Goal: Task Accomplishment & Management: Use online tool/utility

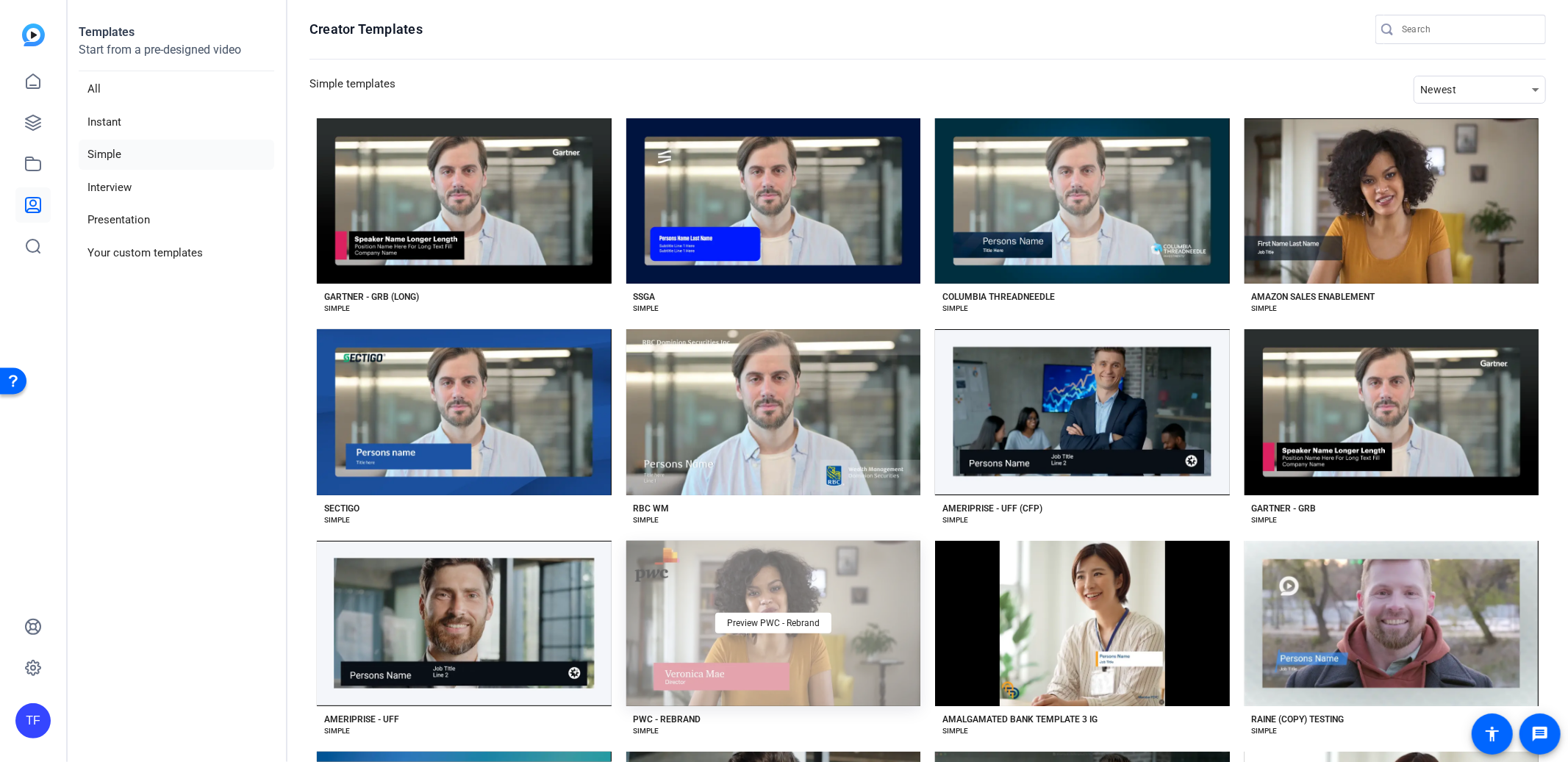
click at [734, 648] on div "Preview PWC - Rebrand" at bounding box center [773, 623] width 295 height 165
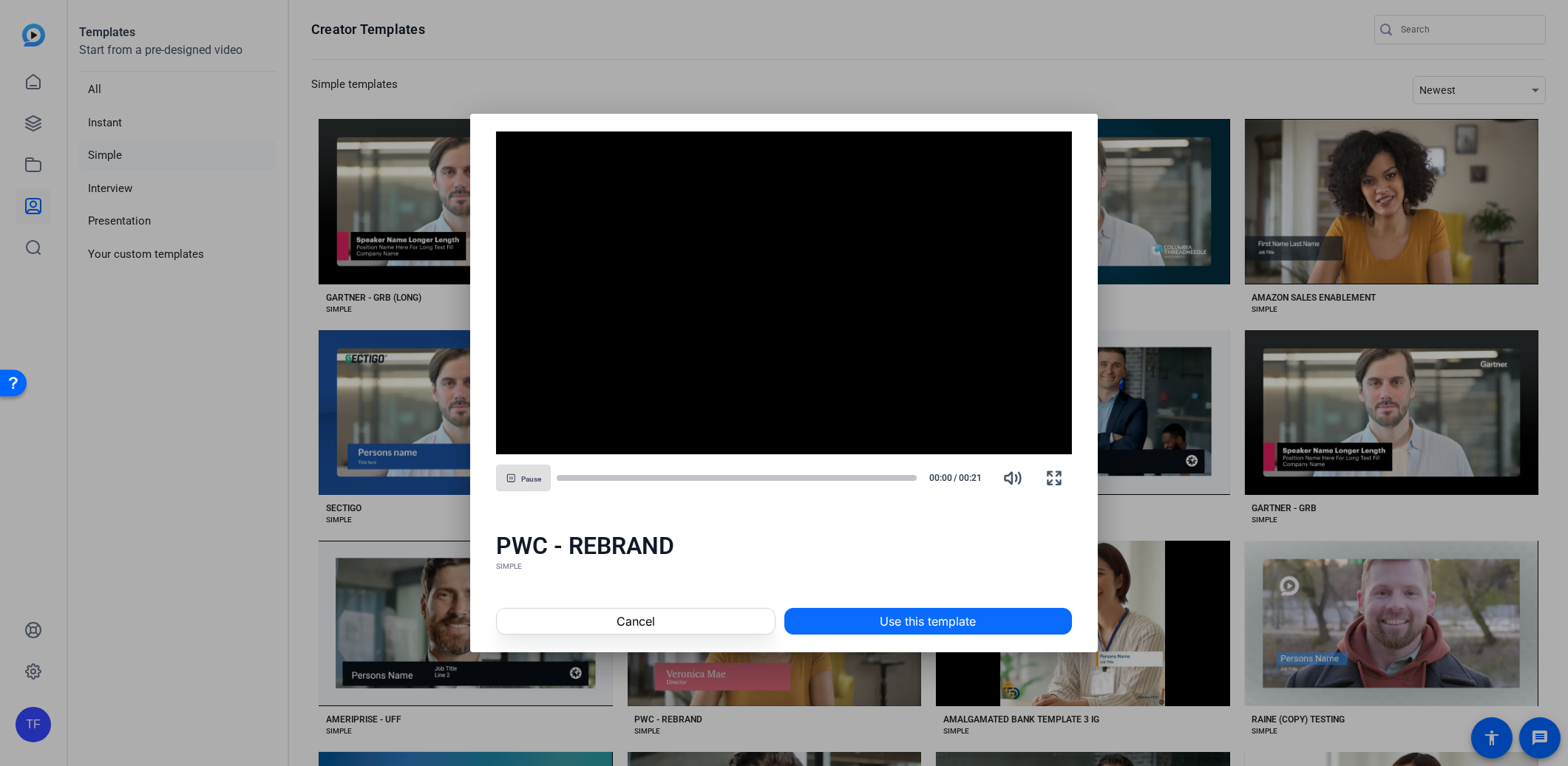
click at [948, 613] on span "Use this template" at bounding box center [928, 622] width 96 height 18
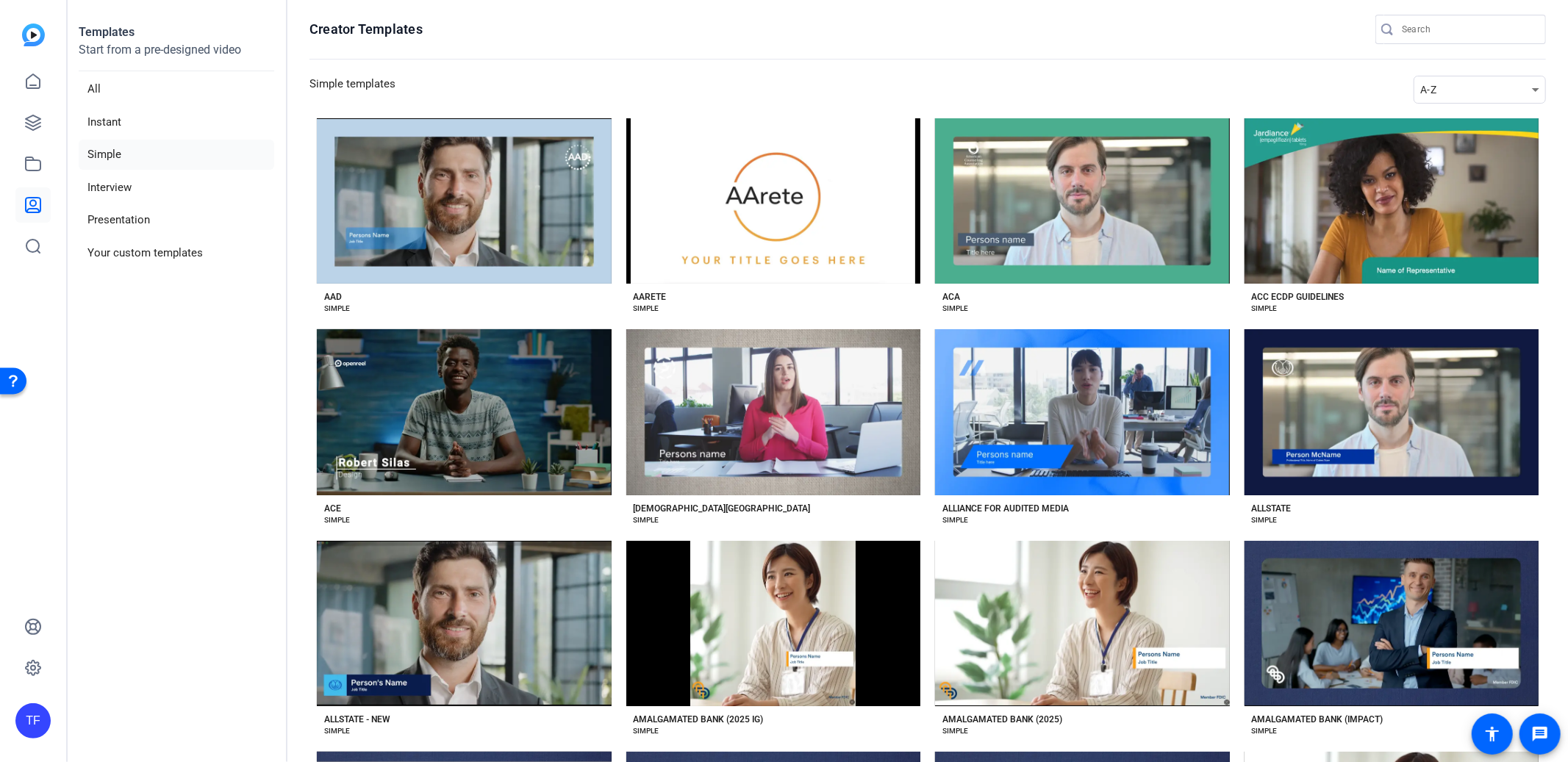
click at [1471, 92] on div "A-Z" at bounding box center [1476, 90] width 112 height 18
drag, startPoint x: 1452, startPoint y: 121, endPoint x: 1441, endPoint y: 115, distance: 12.5
click at [1452, 120] on span "Newest" at bounding box center [1438, 116] width 31 height 18
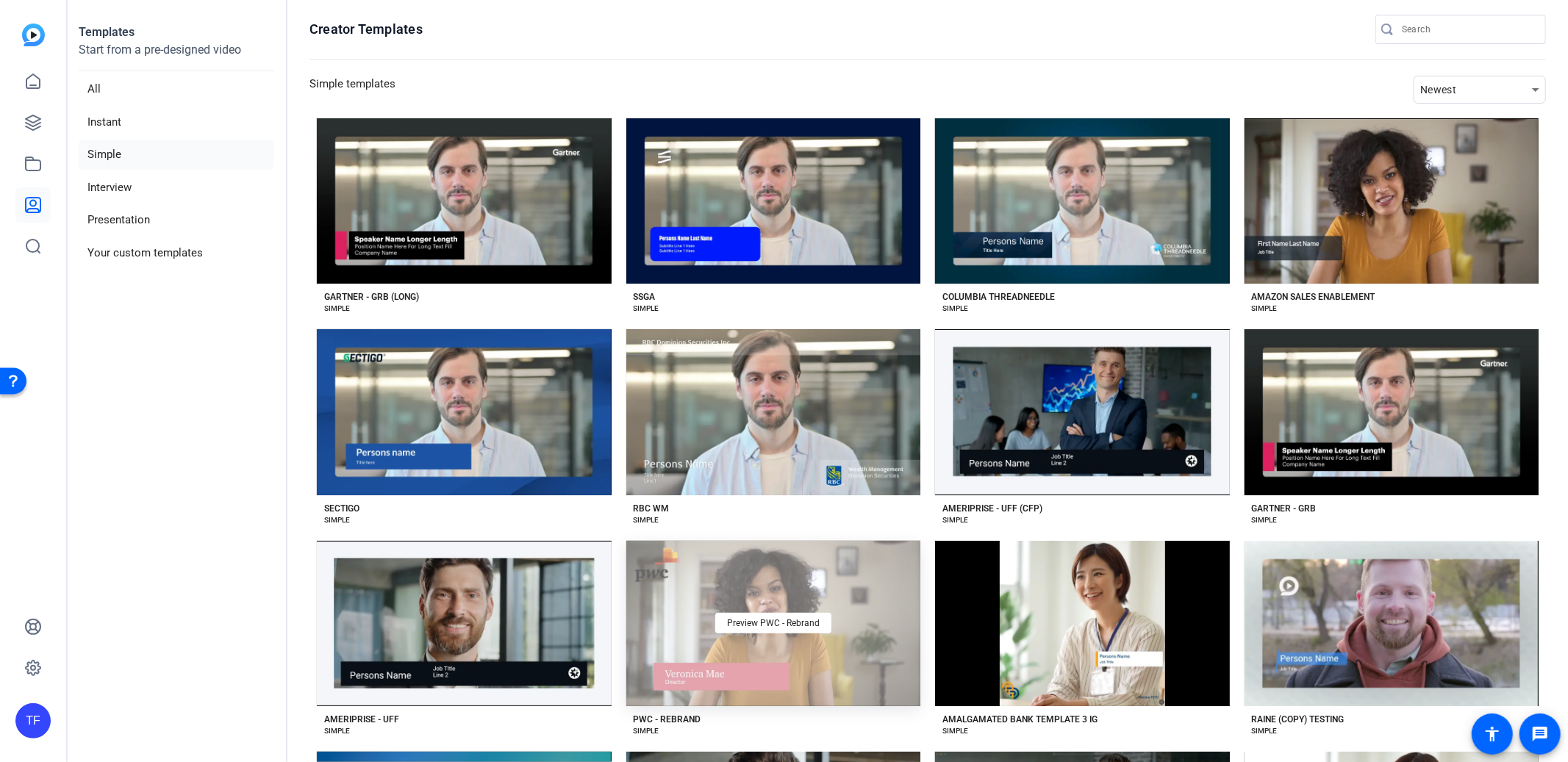
click at [693, 659] on div "Preview PWC - Rebrand" at bounding box center [773, 623] width 295 height 165
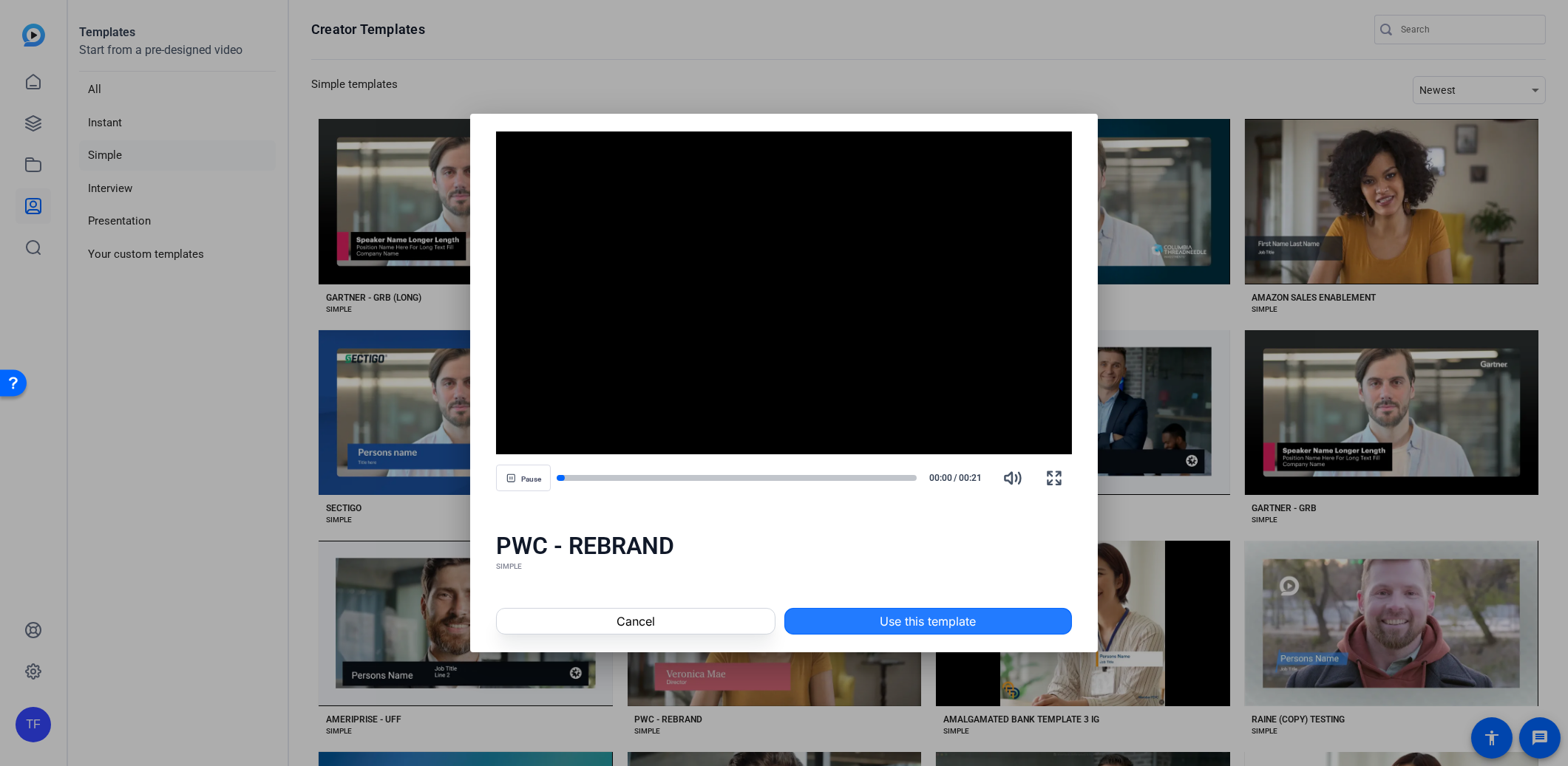
click at [926, 633] on span at bounding box center [928, 621] width 286 height 35
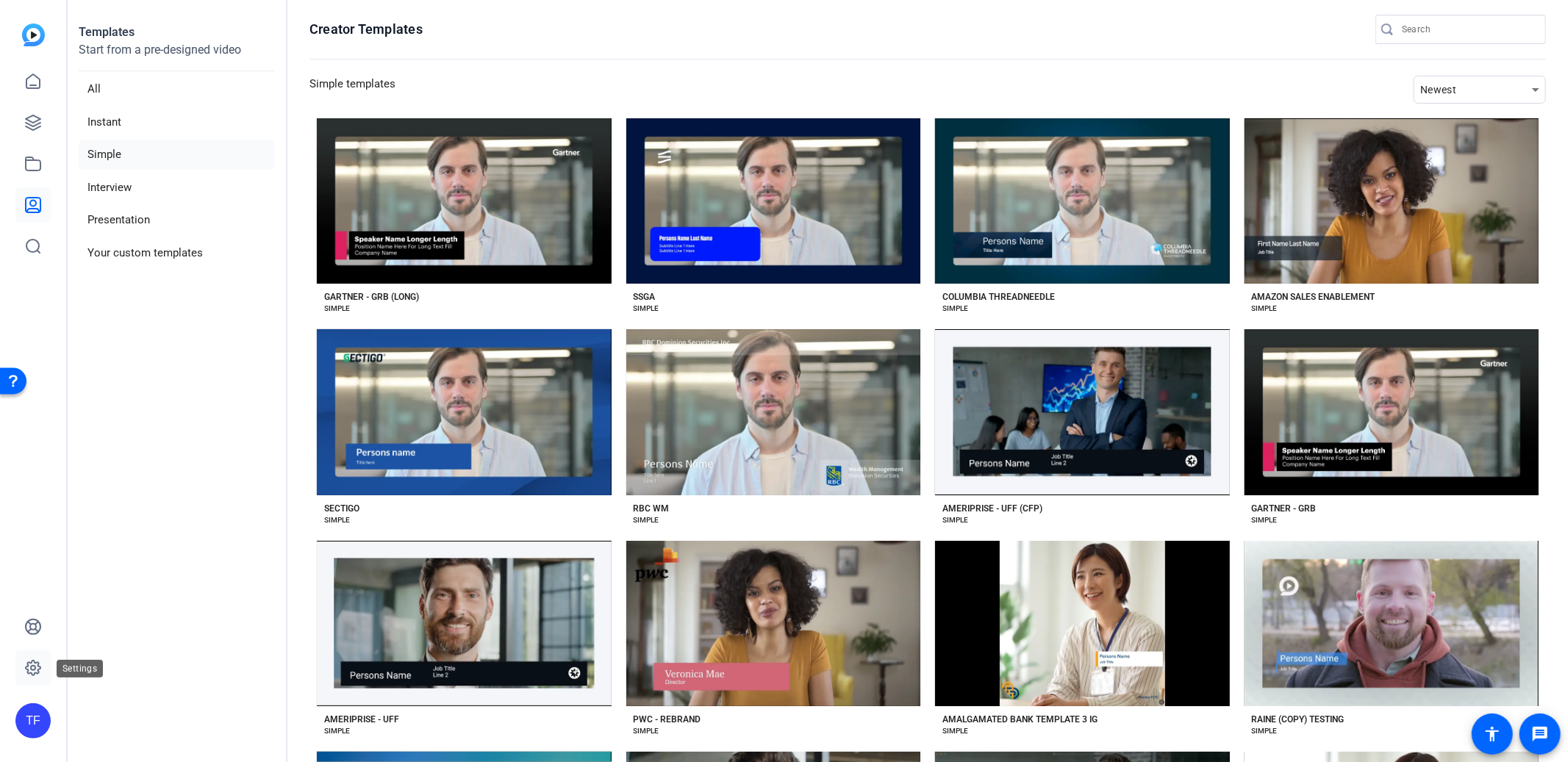
click at [39, 679] on link at bounding box center [32, 668] width 35 height 35
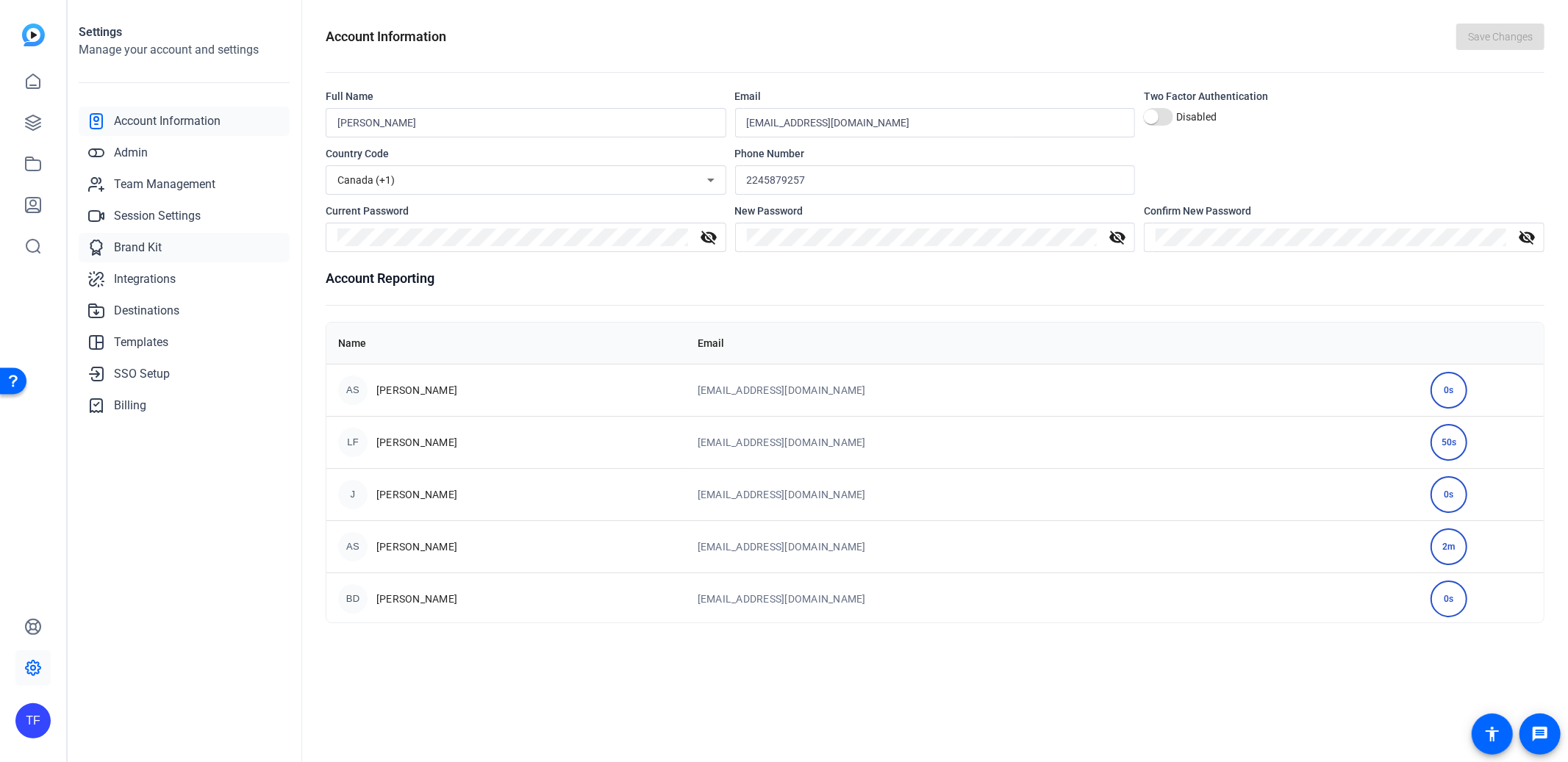
click at [127, 253] on span "Brand Kit" at bounding box center [138, 247] width 48 height 18
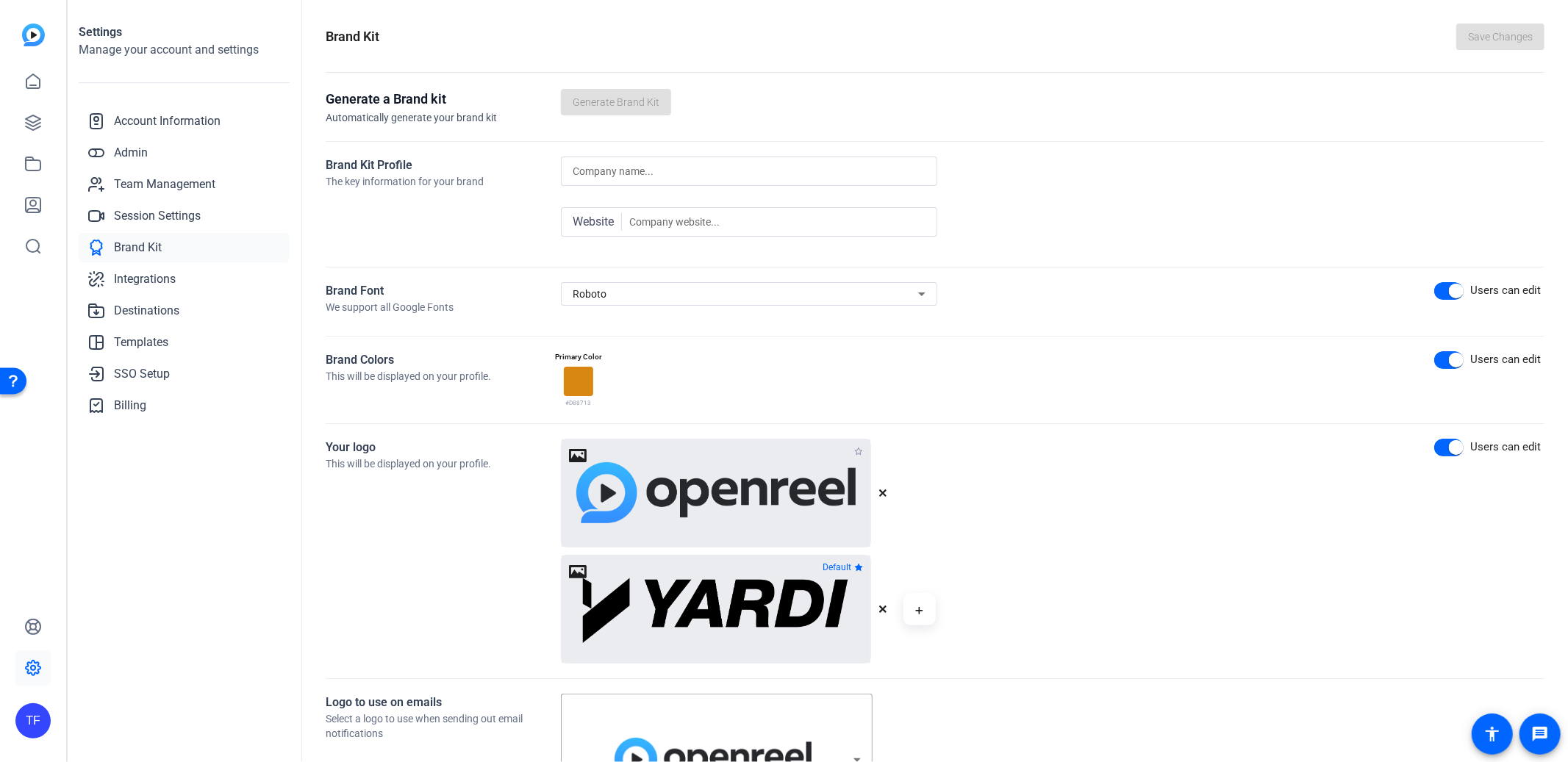
click at [652, 295] on div "Roboto" at bounding box center [746, 294] width 345 height 18
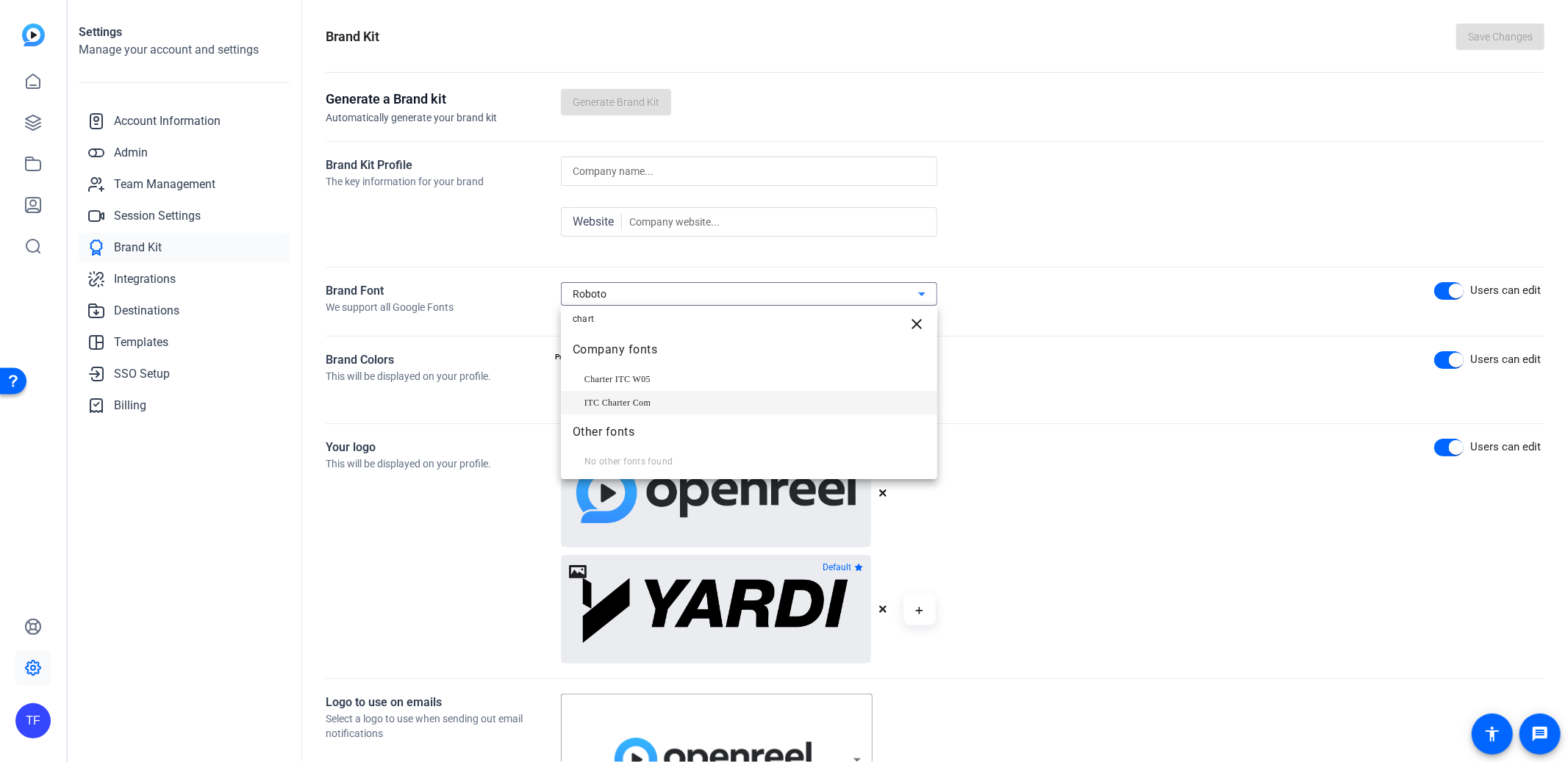
type input "chart"
click at [634, 405] on span "ITC Charter Com" at bounding box center [616, 403] width 66 height 18
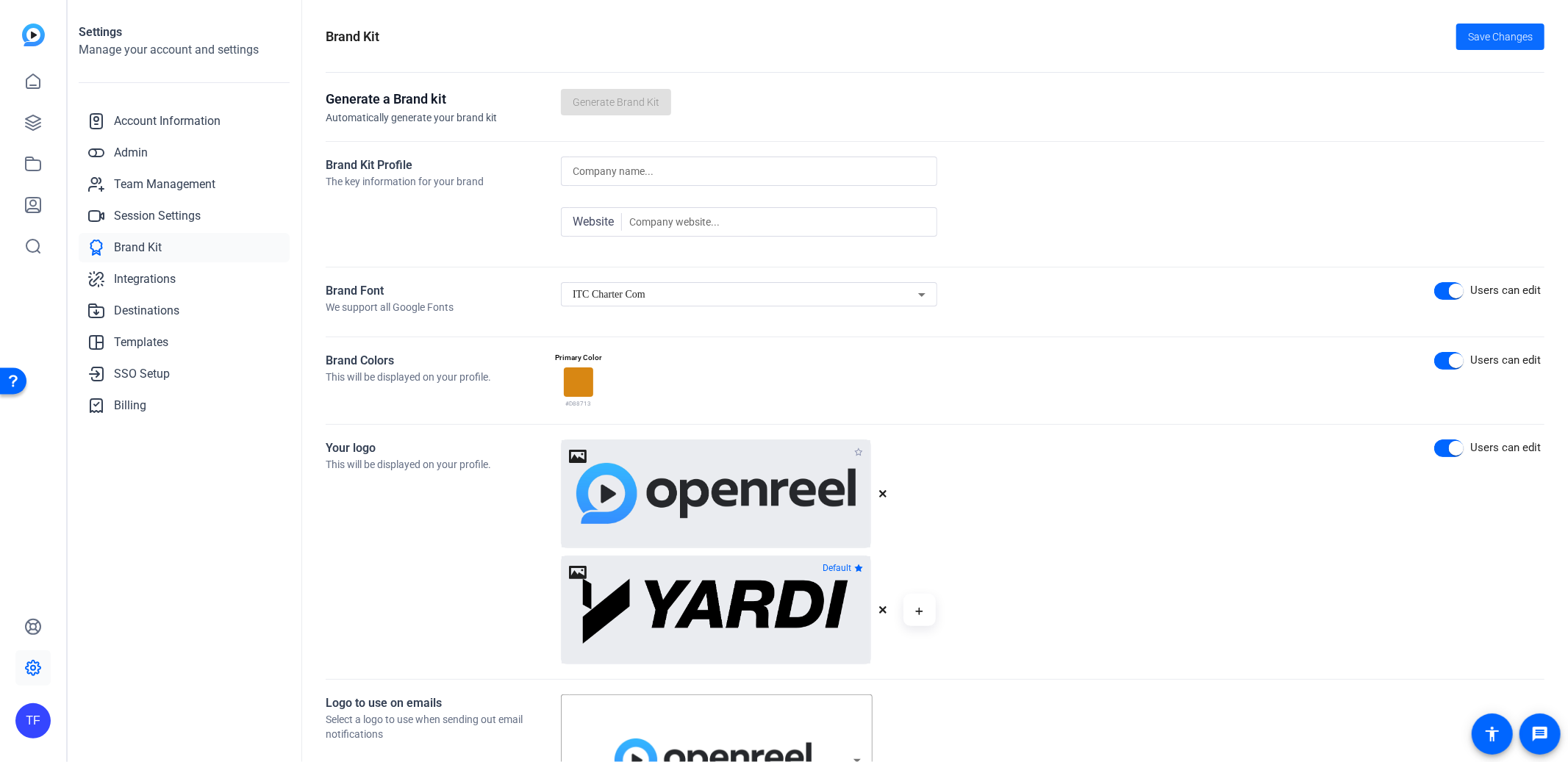
click at [1518, 31] on span "Save Changes" at bounding box center [1500, 37] width 65 height 15
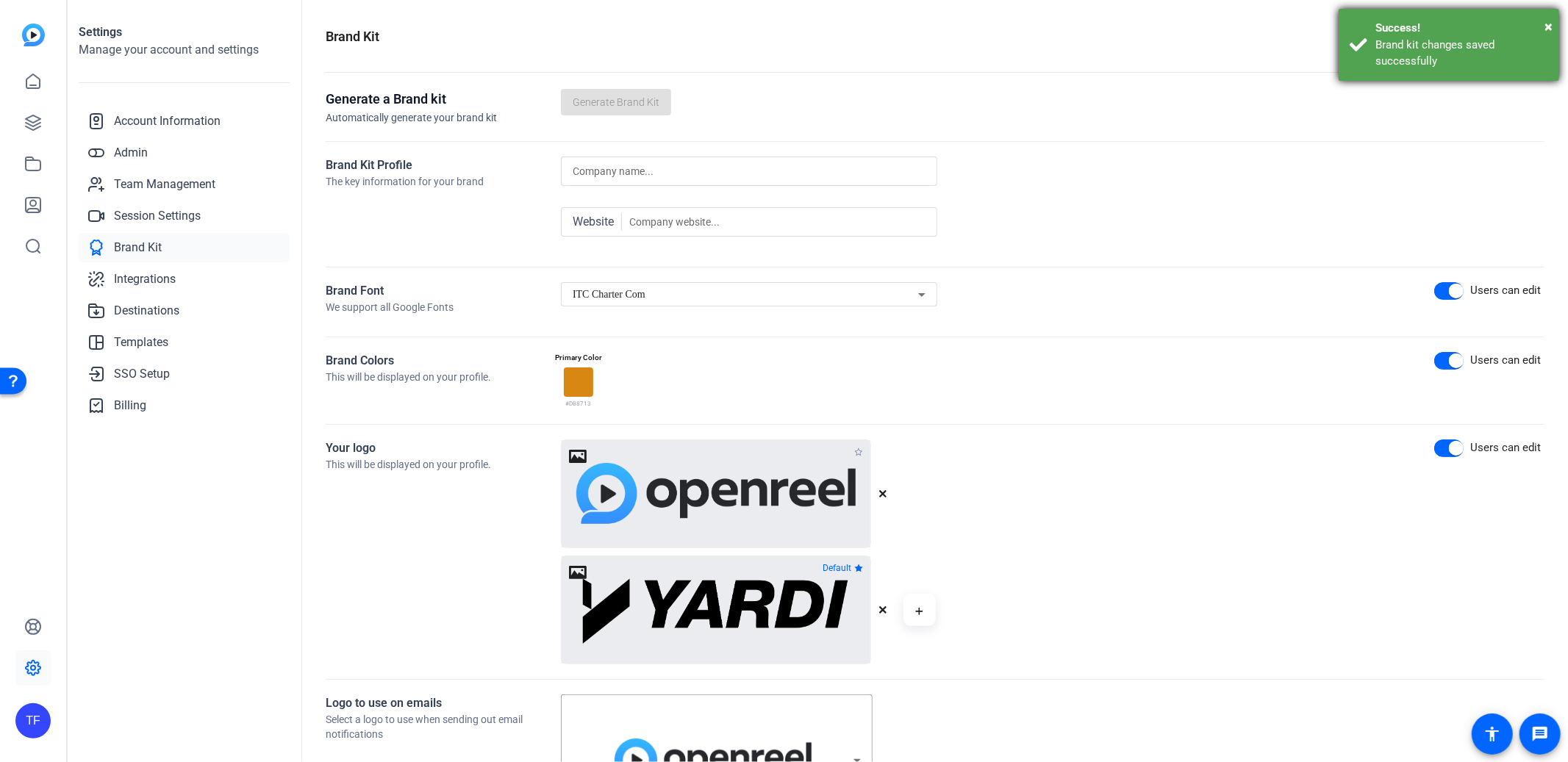
drag, startPoint x: 1421, startPoint y: 56, endPoint x: 1406, endPoint y: 56, distance: 15.0
click at [1421, 56] on div "Brand kit changes saved successfully" at bounding box center [1461, 53] width 173 height 33
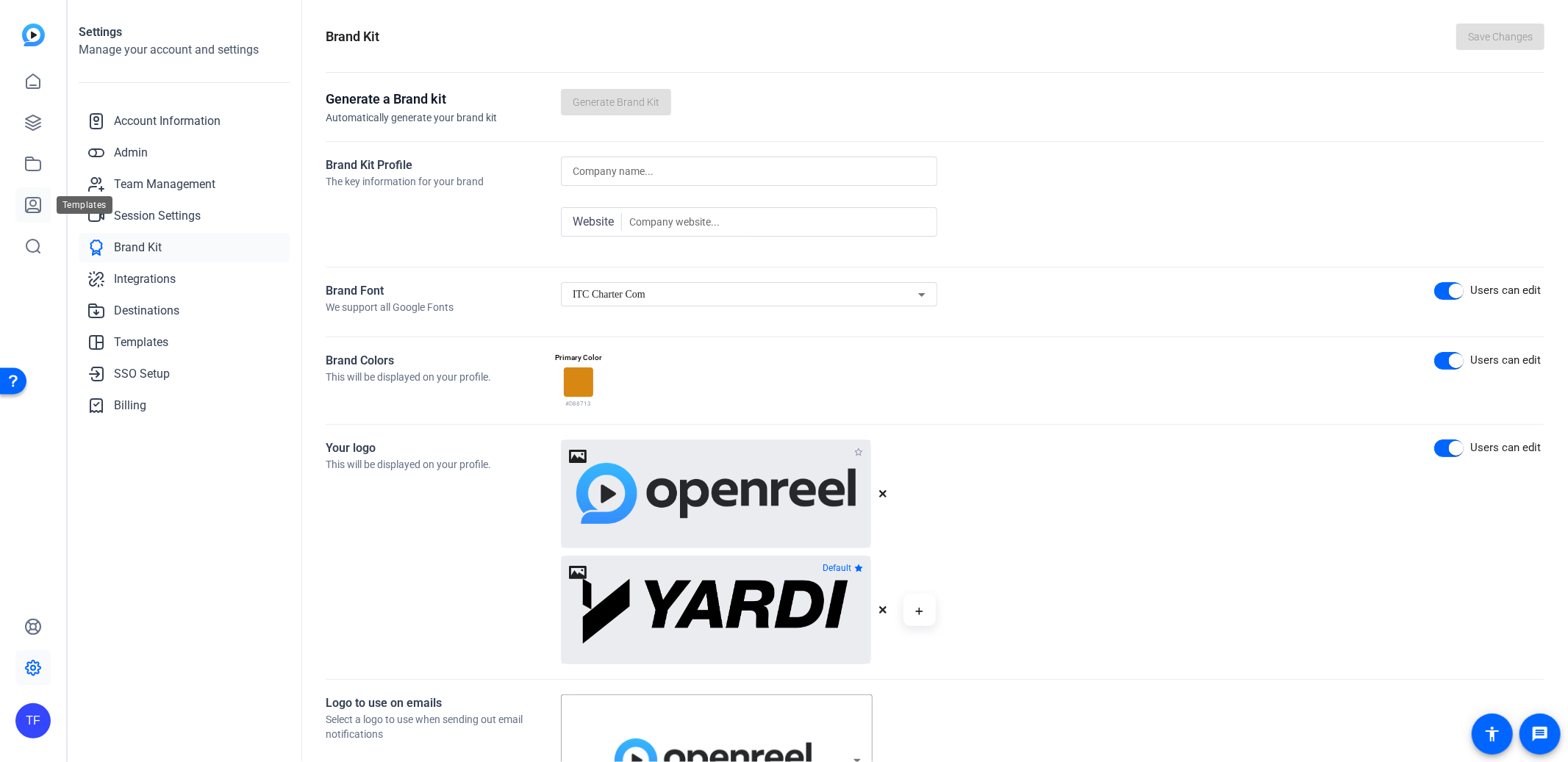
click at [32, 198] on icon at bounding box center [32, 204] width 15 height 15
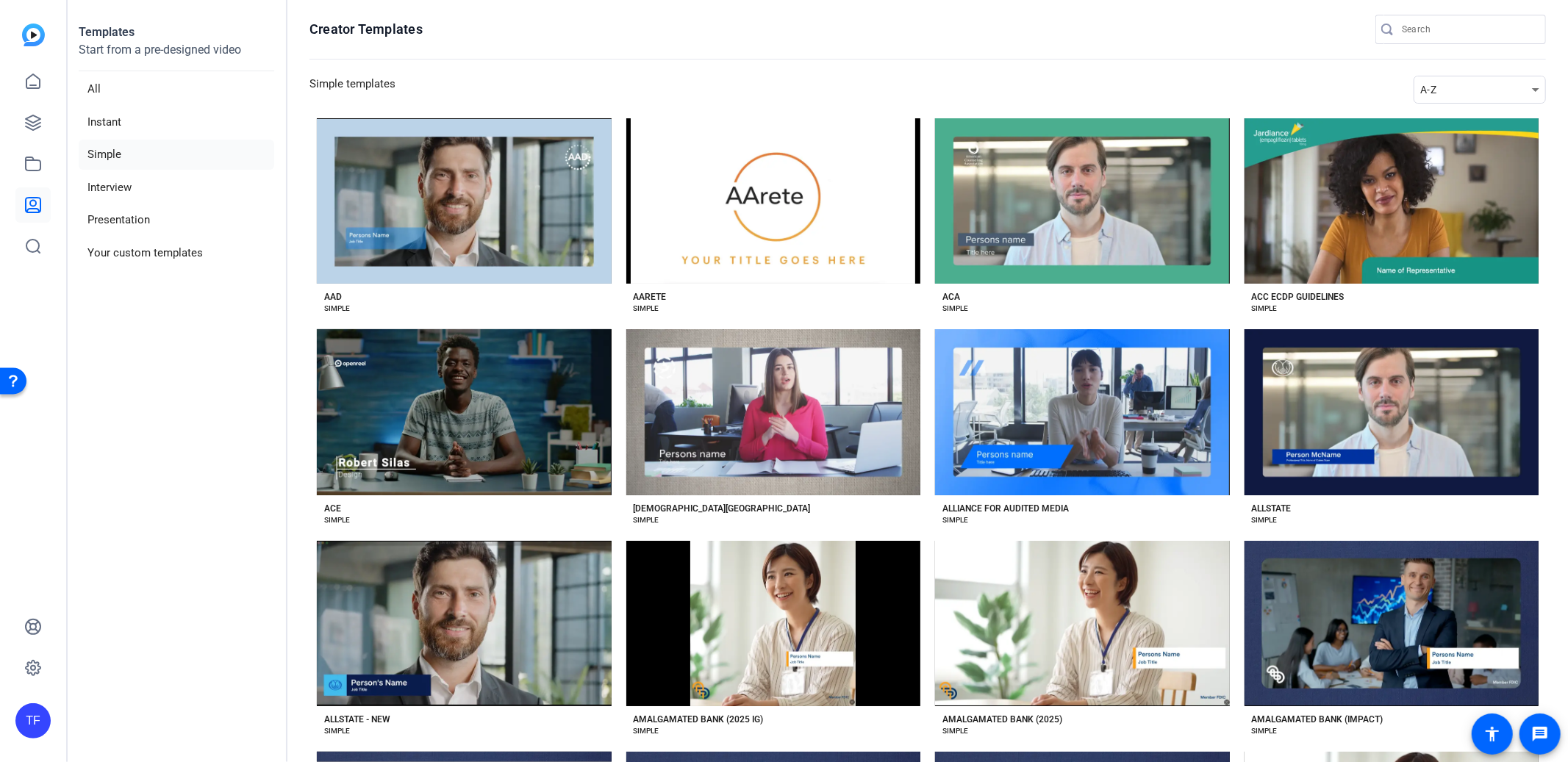
click at [1477, 92] on div "A-Z" at bounding box center [1476, 90] width 112 height 18
click at [1454, 113] on mat-option "Newest" at bounding box center [1477, 116] width 133 height 24
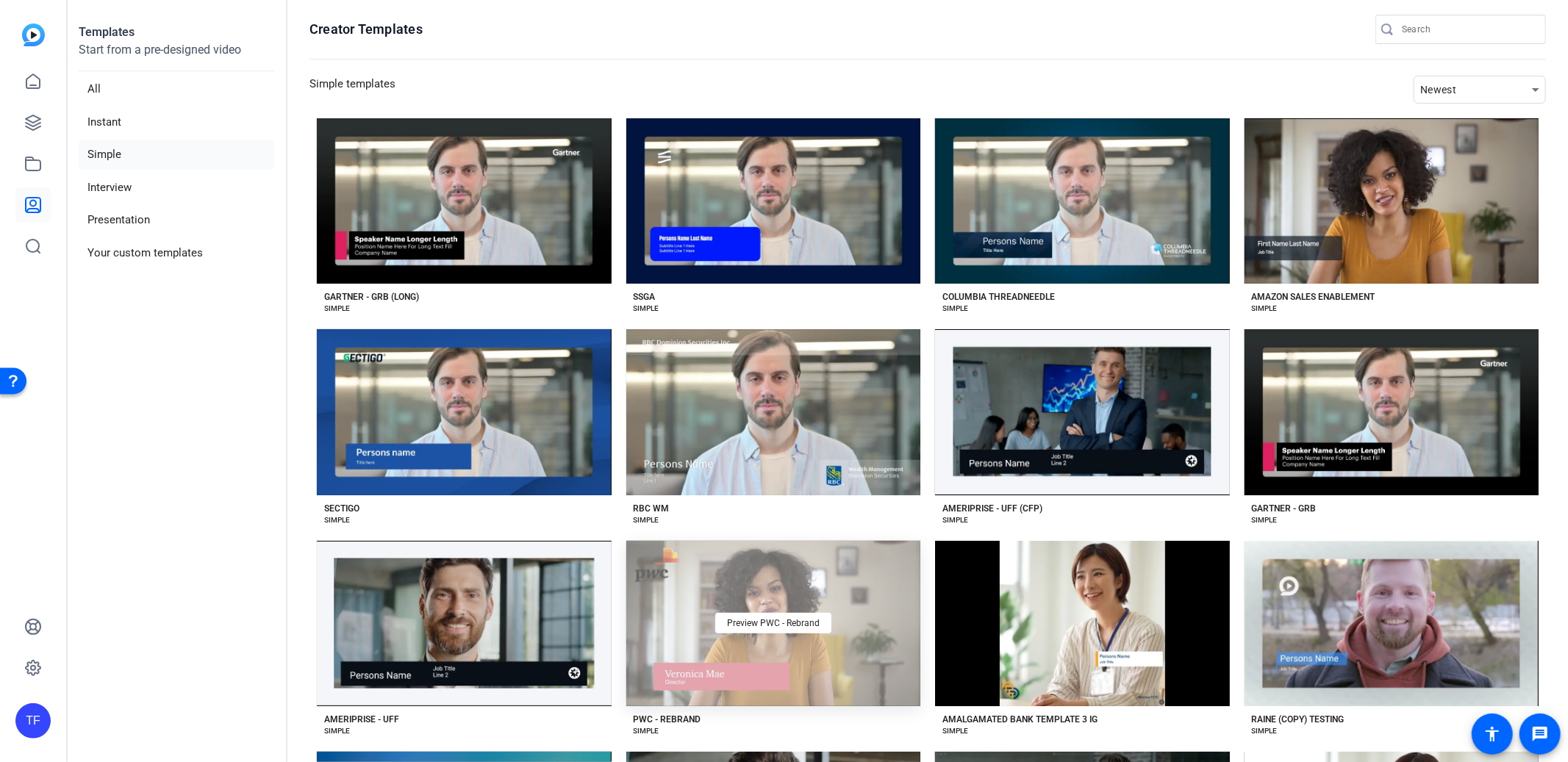
click at [775, 604] on div "Preview PWC - Rebrand" at bounding box center [773, 623] width 295 height 165
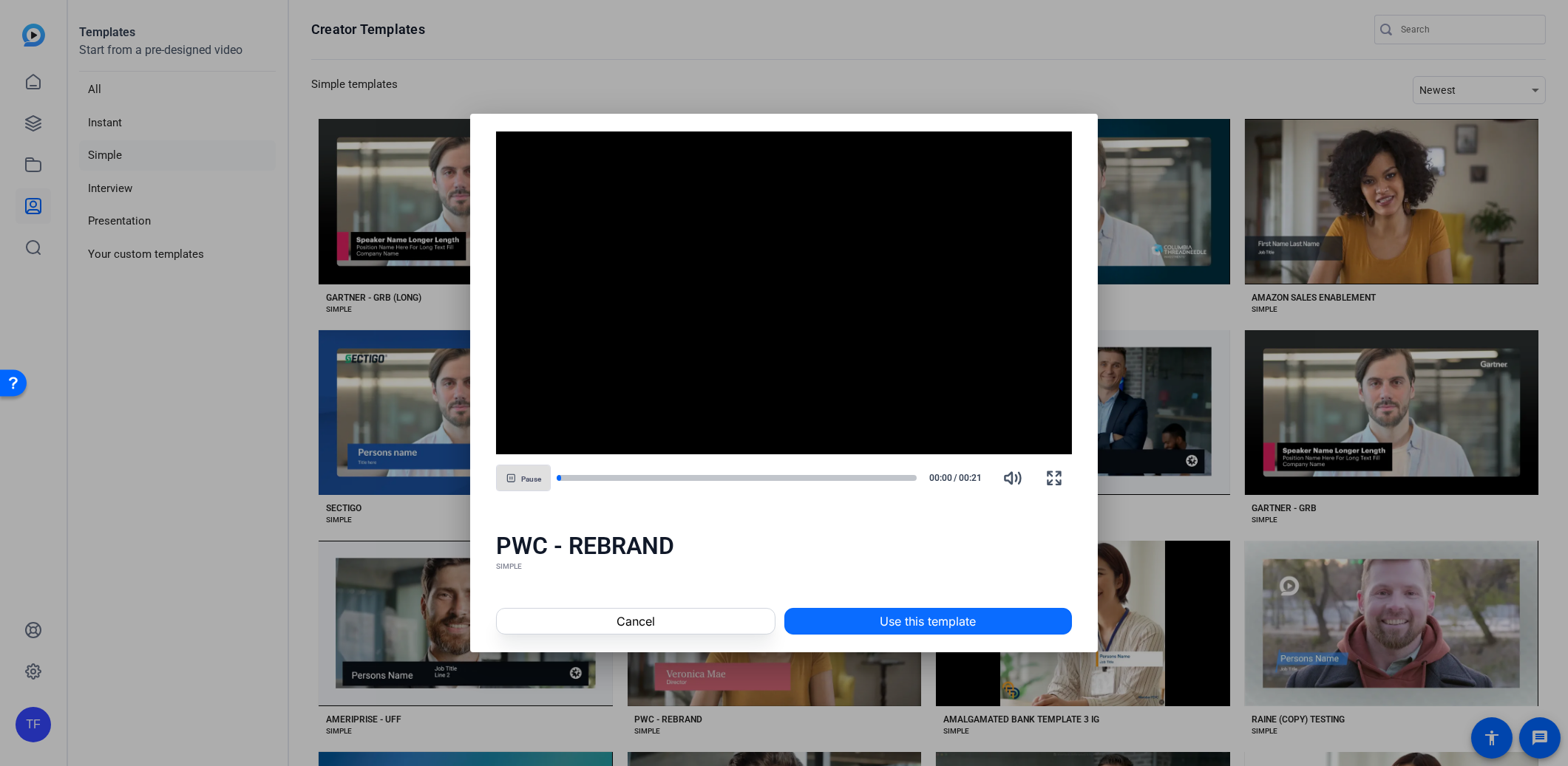
click at [930, 622] on span "Use this template" at bounding box center [928, 622] width 96 height 18
